Goal: Find specific page/section: Find specific page/section

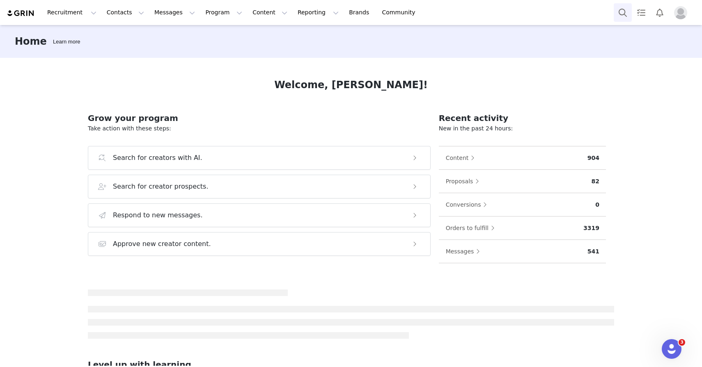
click at [622, 14] on button "Search" at bounding box center [623, 12] width 18 height 18
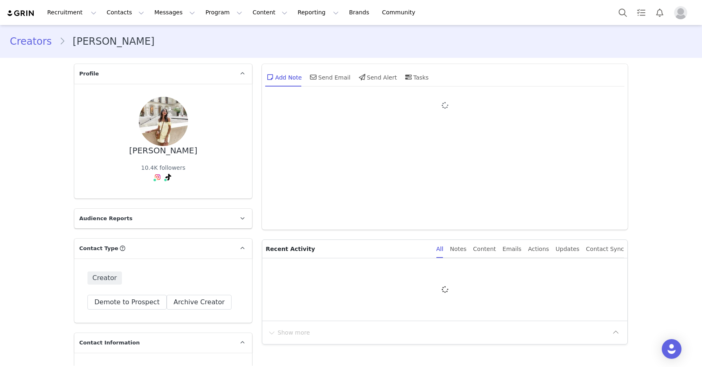
type input "+1 ([GEOGRAPHIC_DATA])"
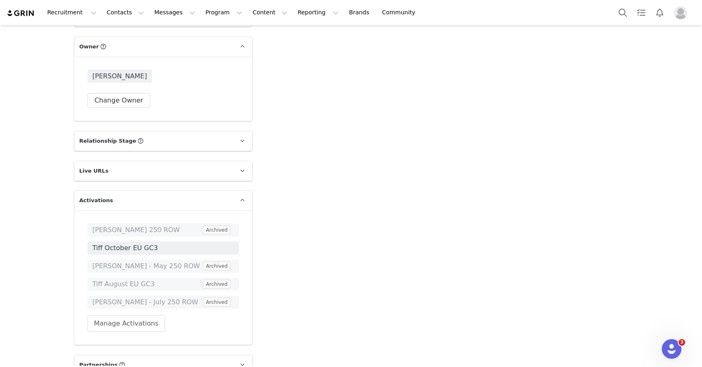
scroll to position [1305, 0]
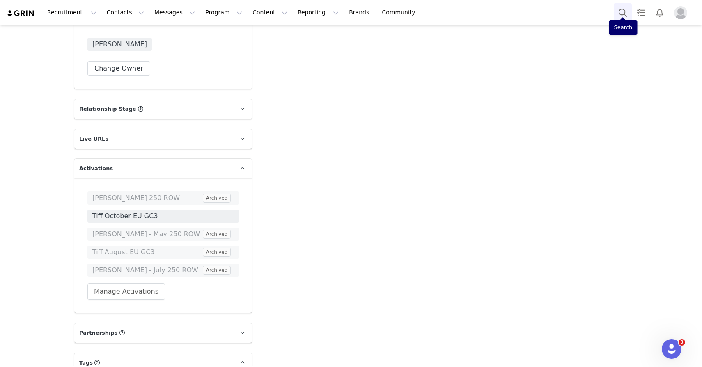
click at [626, 17] on button "Search" at bounding box center [623, 12] width 18 height 18
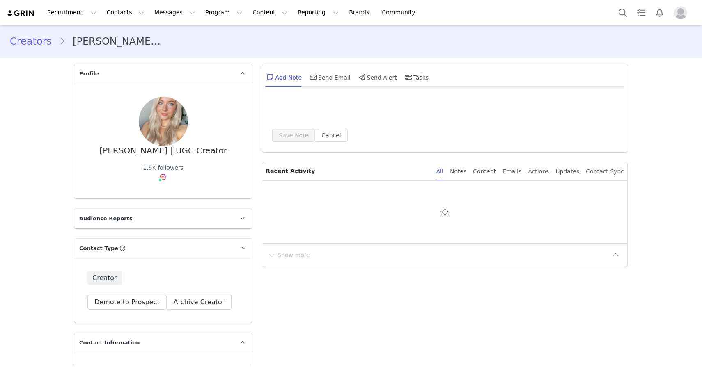
type input "+1 ([GEOGRAPHIC_DATA])"
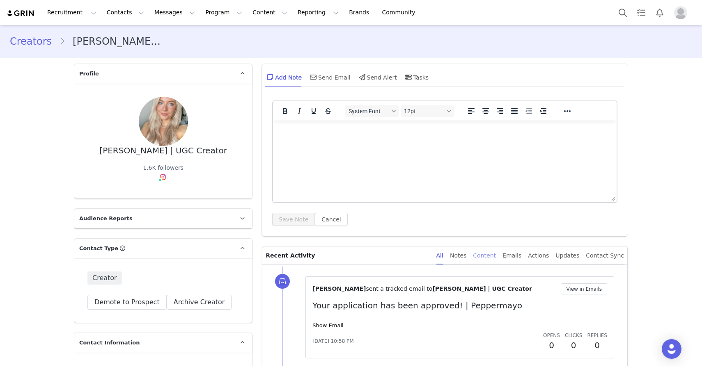
click at [486, 259] on div "Content" at bounding box center [484, 256] width 23 height 18
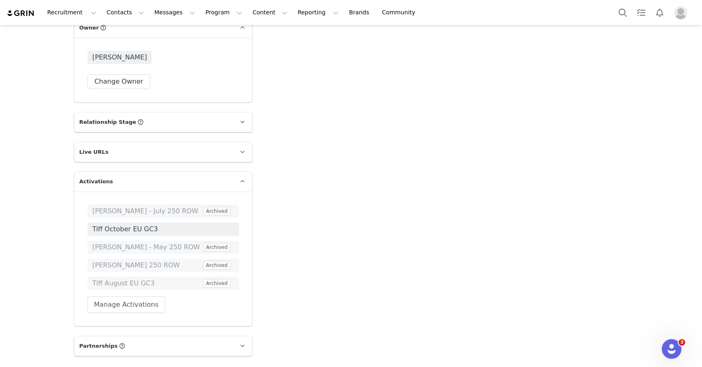
scroll to position [1295, 0]
